Goal: Task Accomplishment & Management: Manage account settings

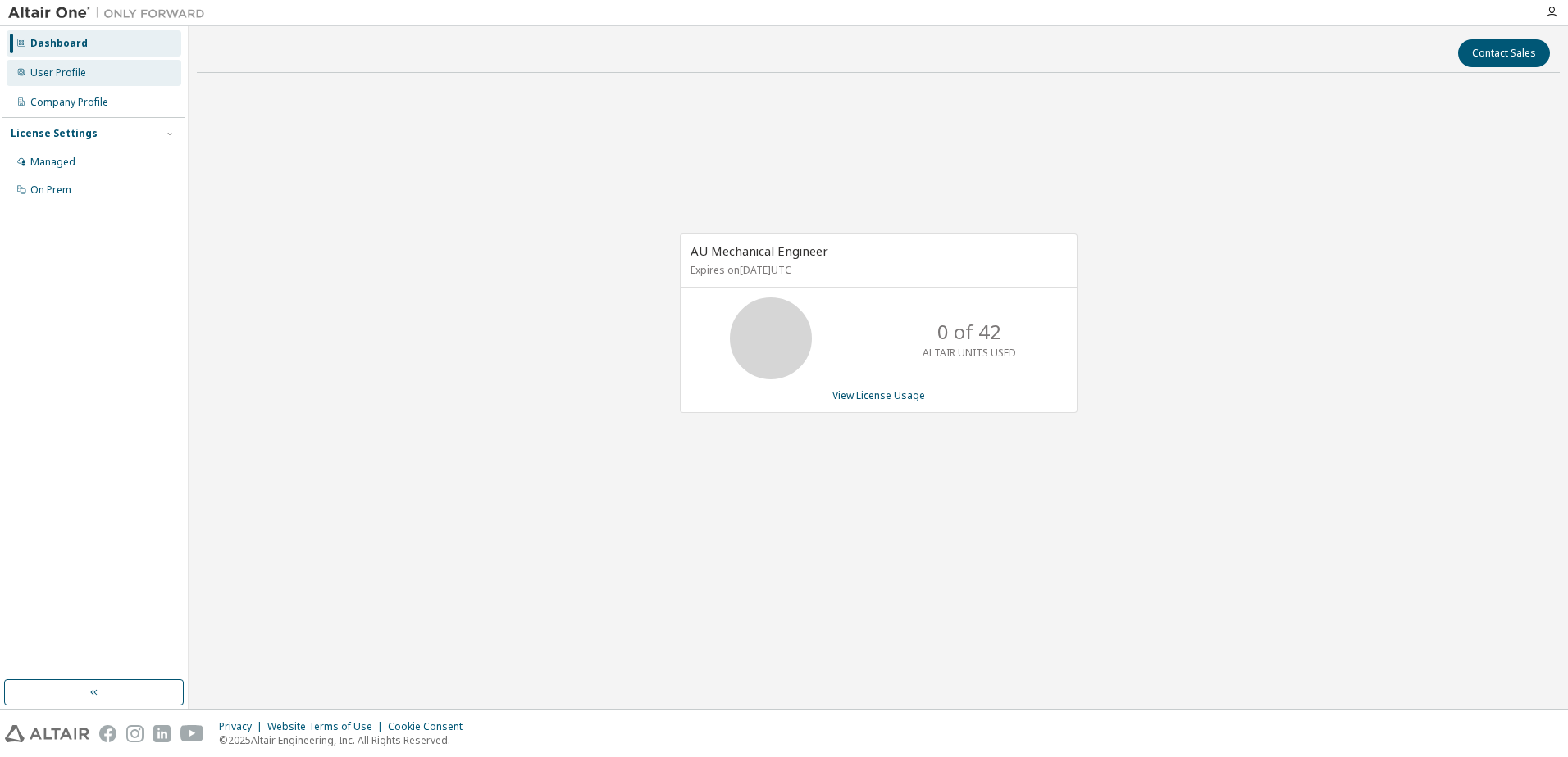
click at [59, 73] on div "User Profile" at bounding box center [58, 73] width 56 height 13
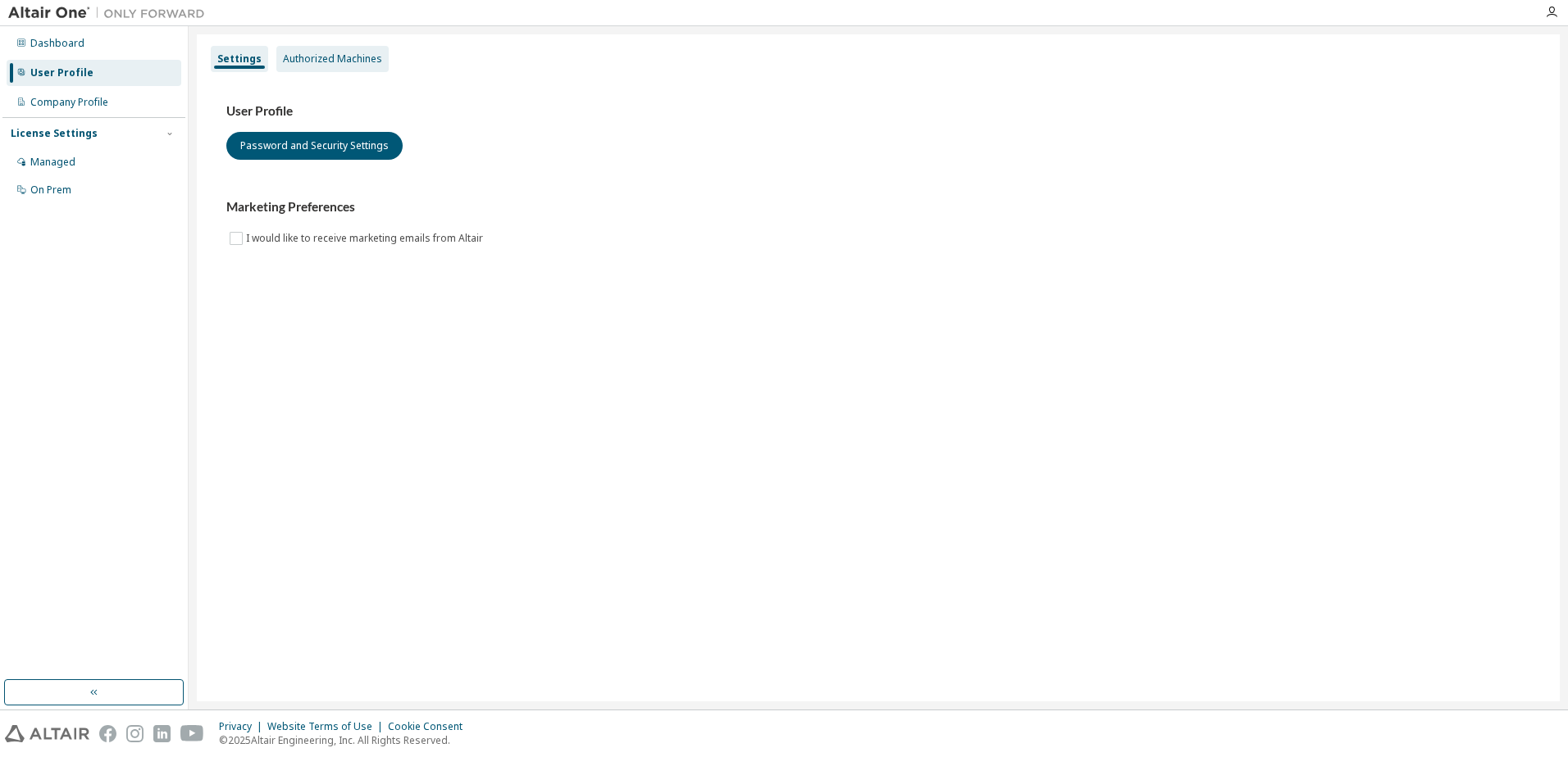
click at [359, 57] on div "Authorized Machines" at bounding box center [332, 58] width 99 height 13
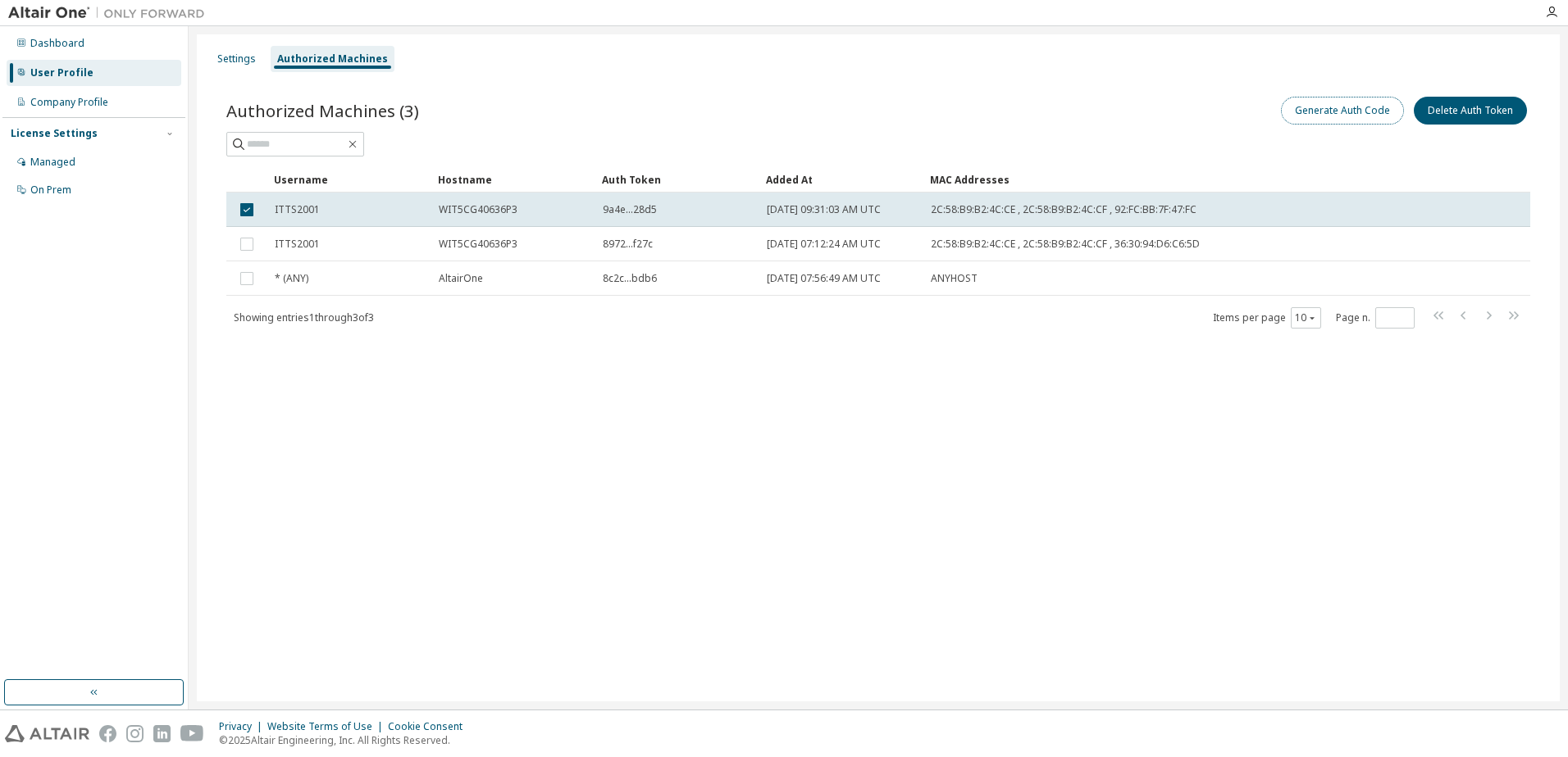
click at [1363, 106] on button "Generate Auth Code" at bounding box center [1342, 110] width 123 height 28
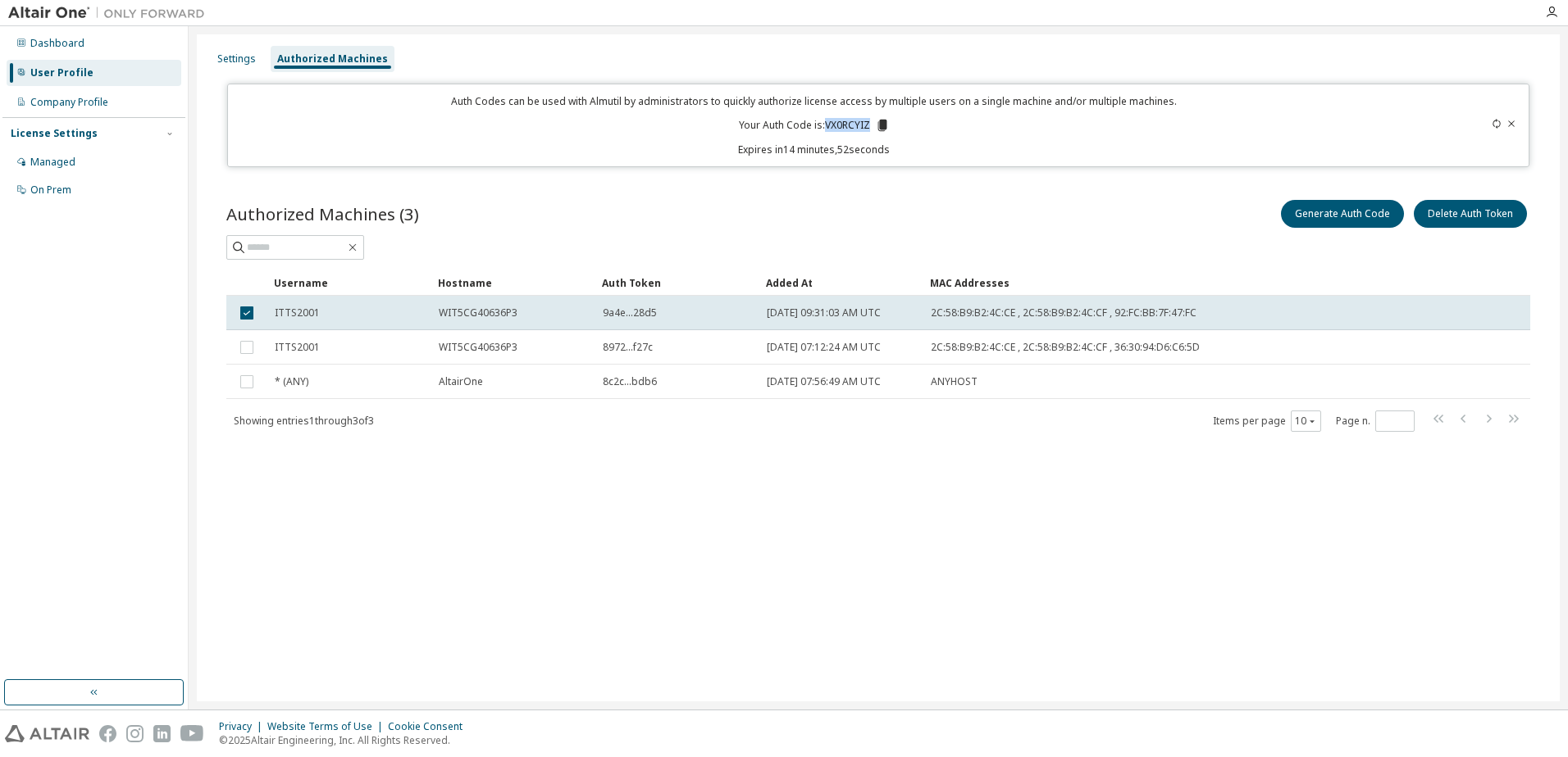
drag, startPoint x: 827, startPoint y: 124, endPoint x: 872, endPoint y: 121, distance: 45.1
click at [872, 121] on p "Your Auth Code is: VX0RCYIZ" at bounding box center [814, 125] width 151 height 15
copy p "VX0RCYIZ"
